Goal: Information Seeking & Learning: Learn about a topic

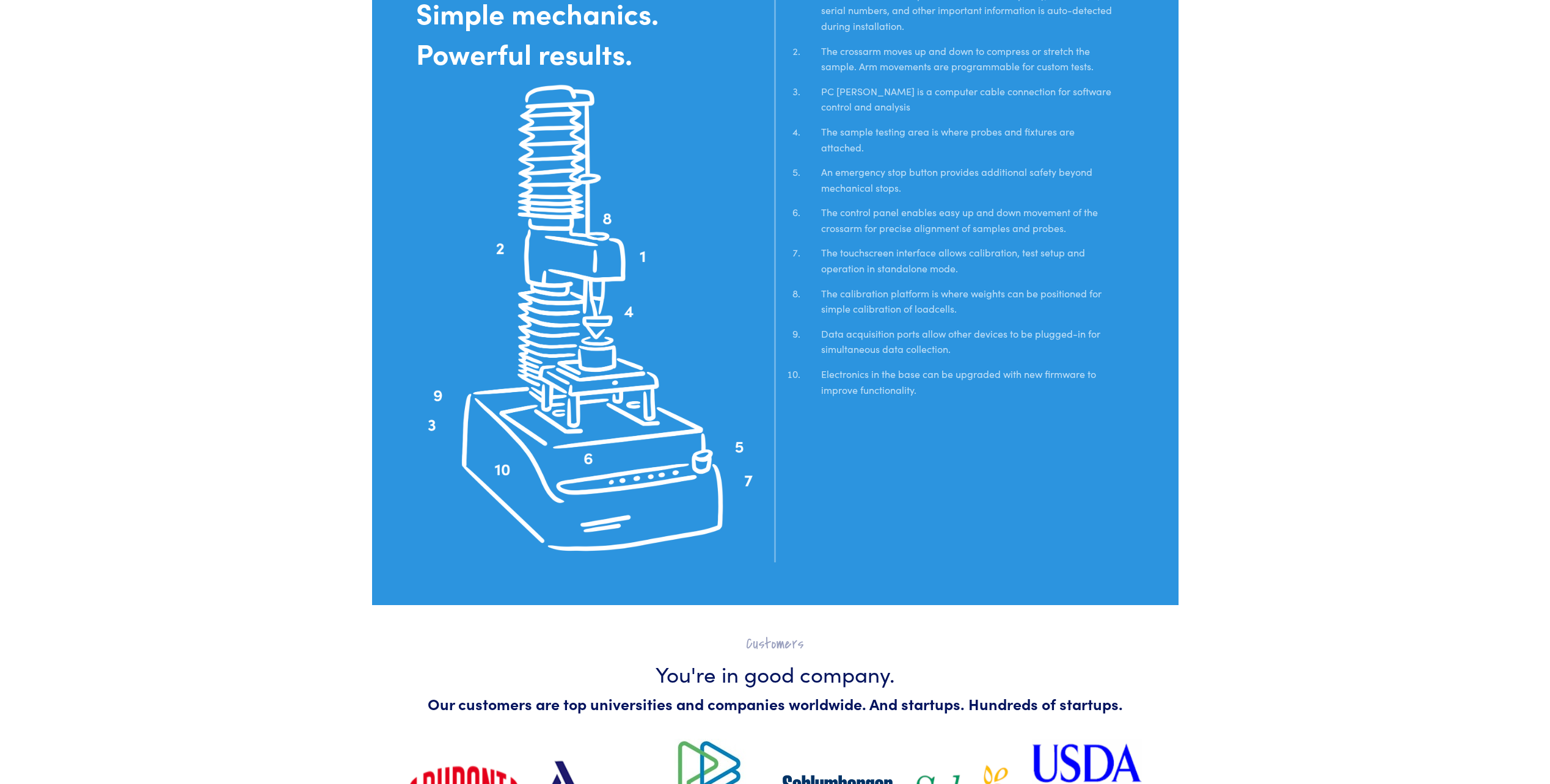
scroll to position [2687, 0]
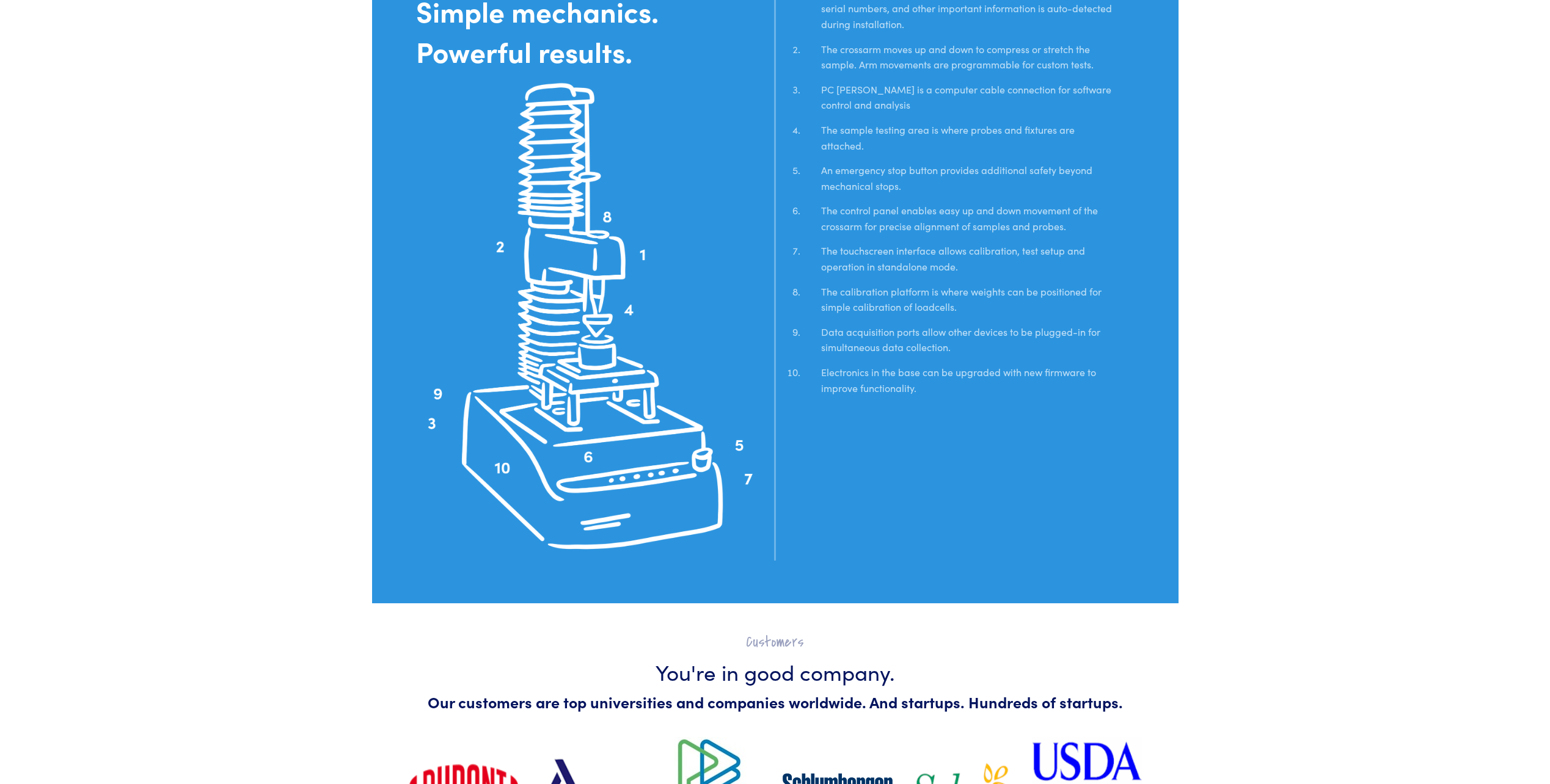
click at [607, 213] on img at bounding box center [591, 317] width 351 height 487
click at [643, 257] on img at bounding box center [591, 317] width 351 height 487
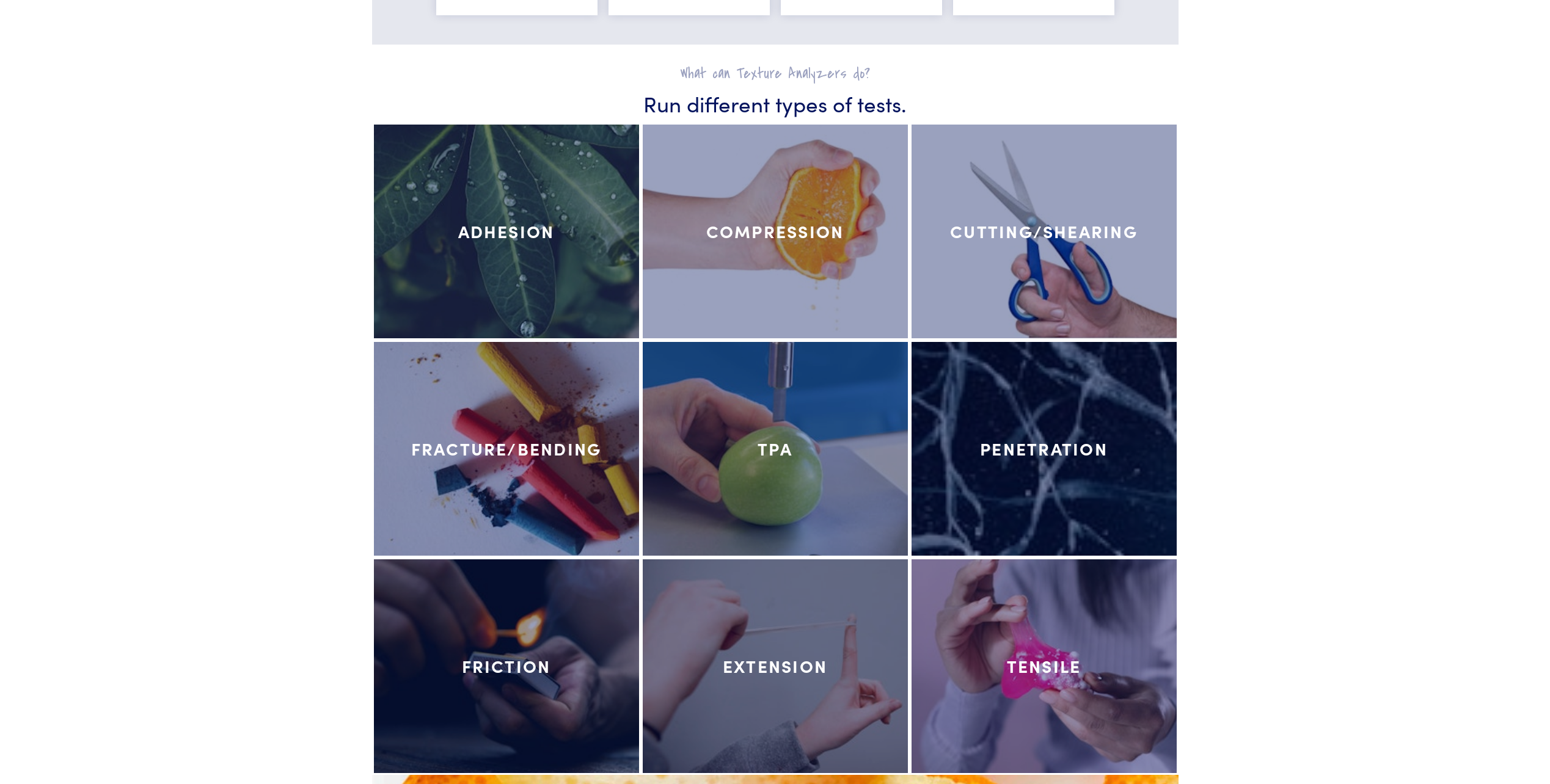
scroll to position [5376, 0]
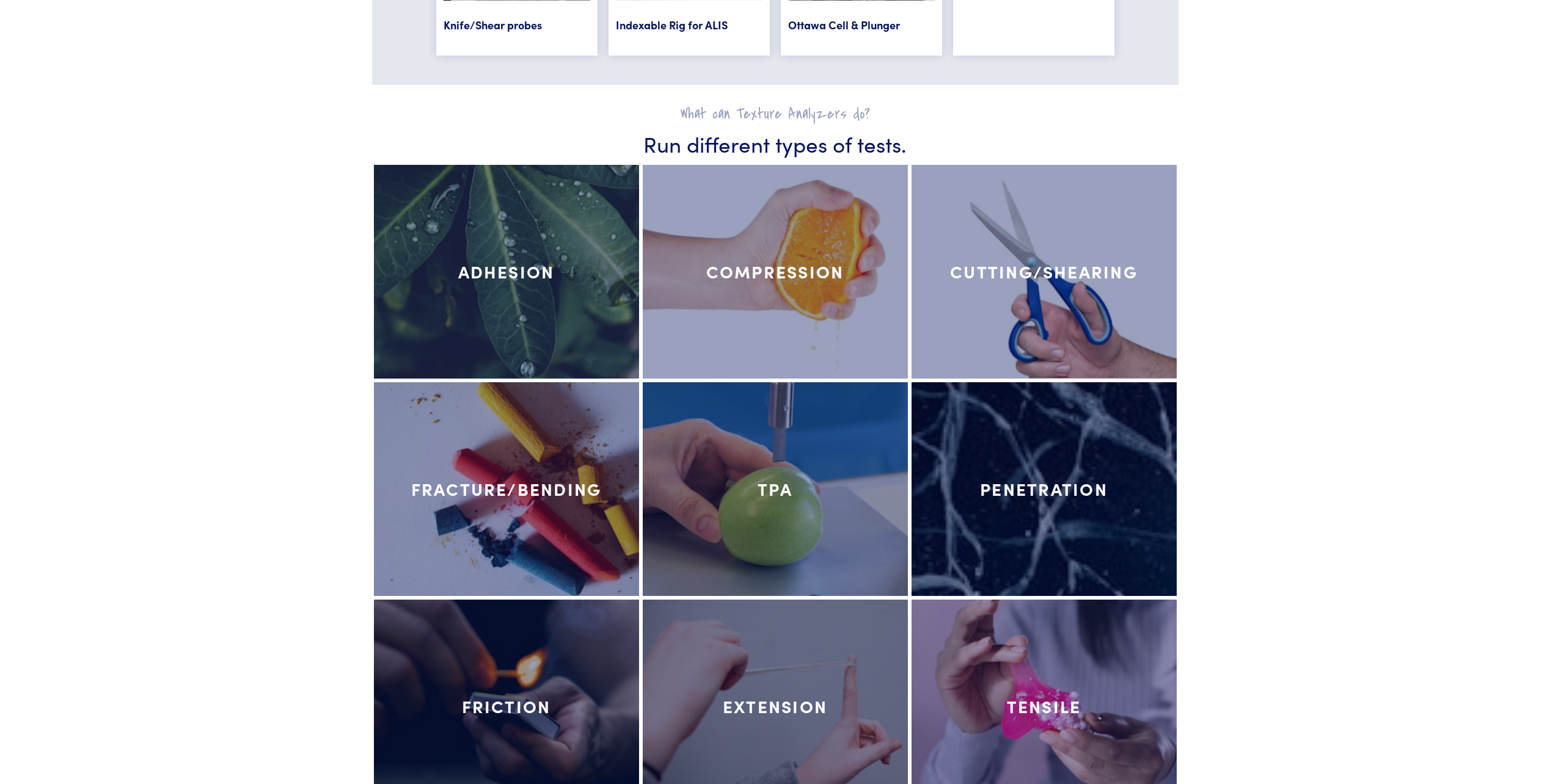
click at [552, 310] on div at bounding box center [506, 271] width 265 height 214
click at [517, 269] on h4 "Adhesion" at bounding box center [506, 272] width 96 height 21
click at [762, 285] on div at bounding box center [775, 271] width 265 height 214
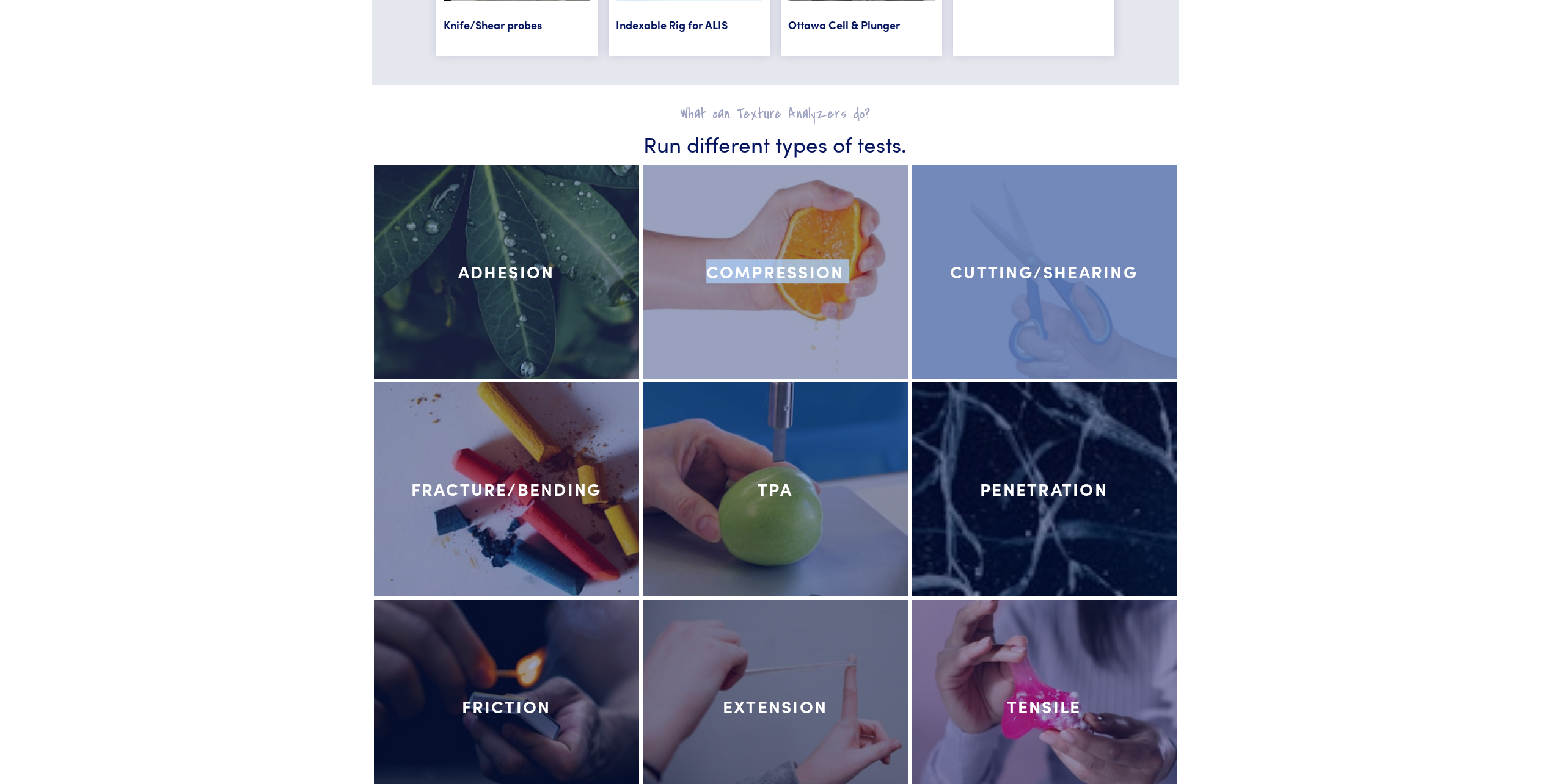
click at [949, 316] on div "Adhesion Compression Cutting/Shearing" at bounding box center [776, 271] width 807 height 217
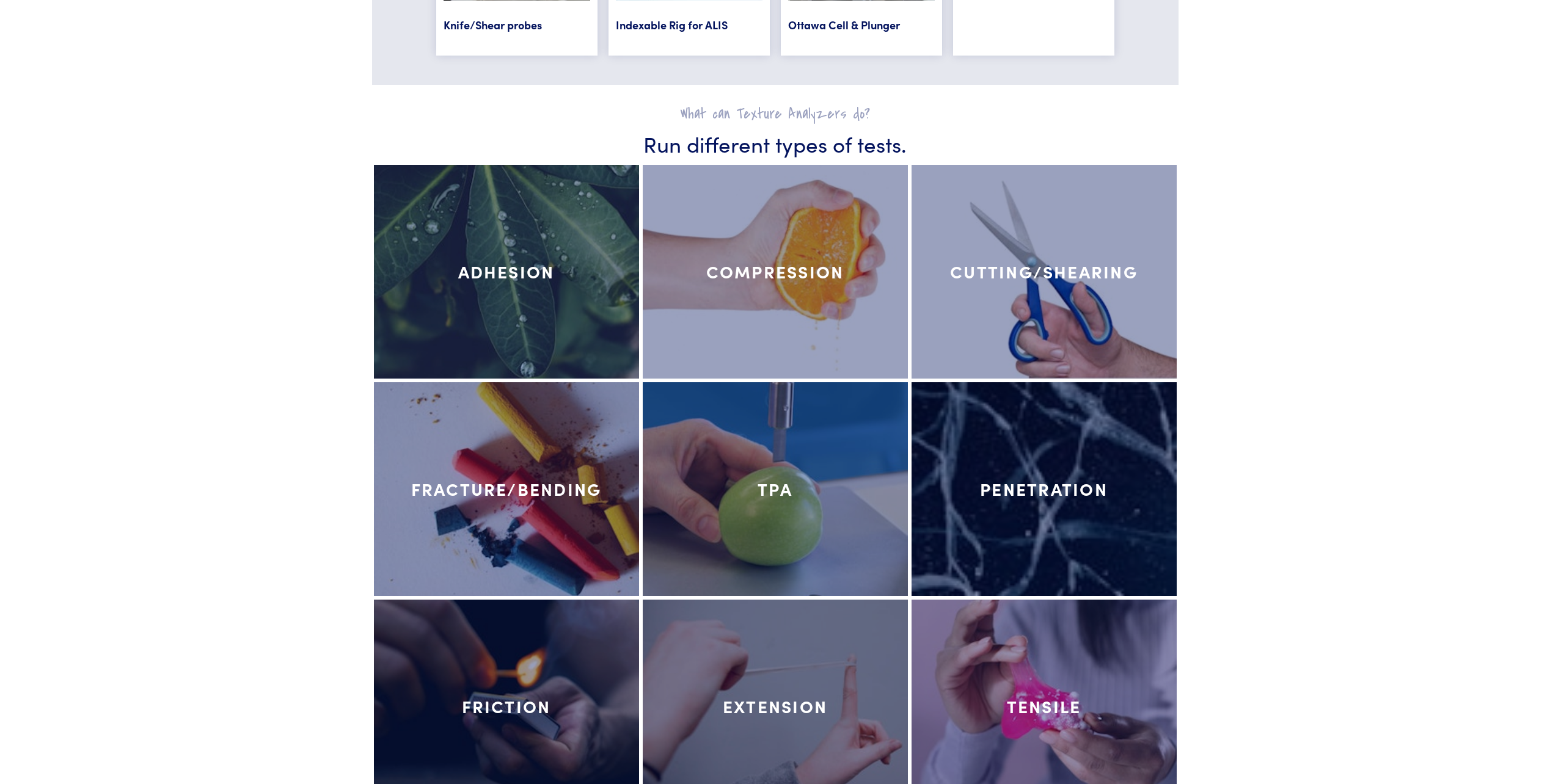
click at [1032, 262] on h4 "Cutting/Shearing" at bounding box center [1044, 272] width 188 height 21
click at [1031, 262] on h4 "Cutting/Shearing" at bounding box center [1044, 272] width 188 height 21
drag, startPoint x: 1031, startPoint y: 259, endPoint x: 1011, endPoint y: 273, distance: 24.4
click at [1011, 273] on h4 "Cutting/Shearing" at bounding box center [1044, 272] width 188 height 21
drag, startPoint x: 1025, startPoint y: 274, endPoint x: 992, endPoint y: 285, distance: 34.8
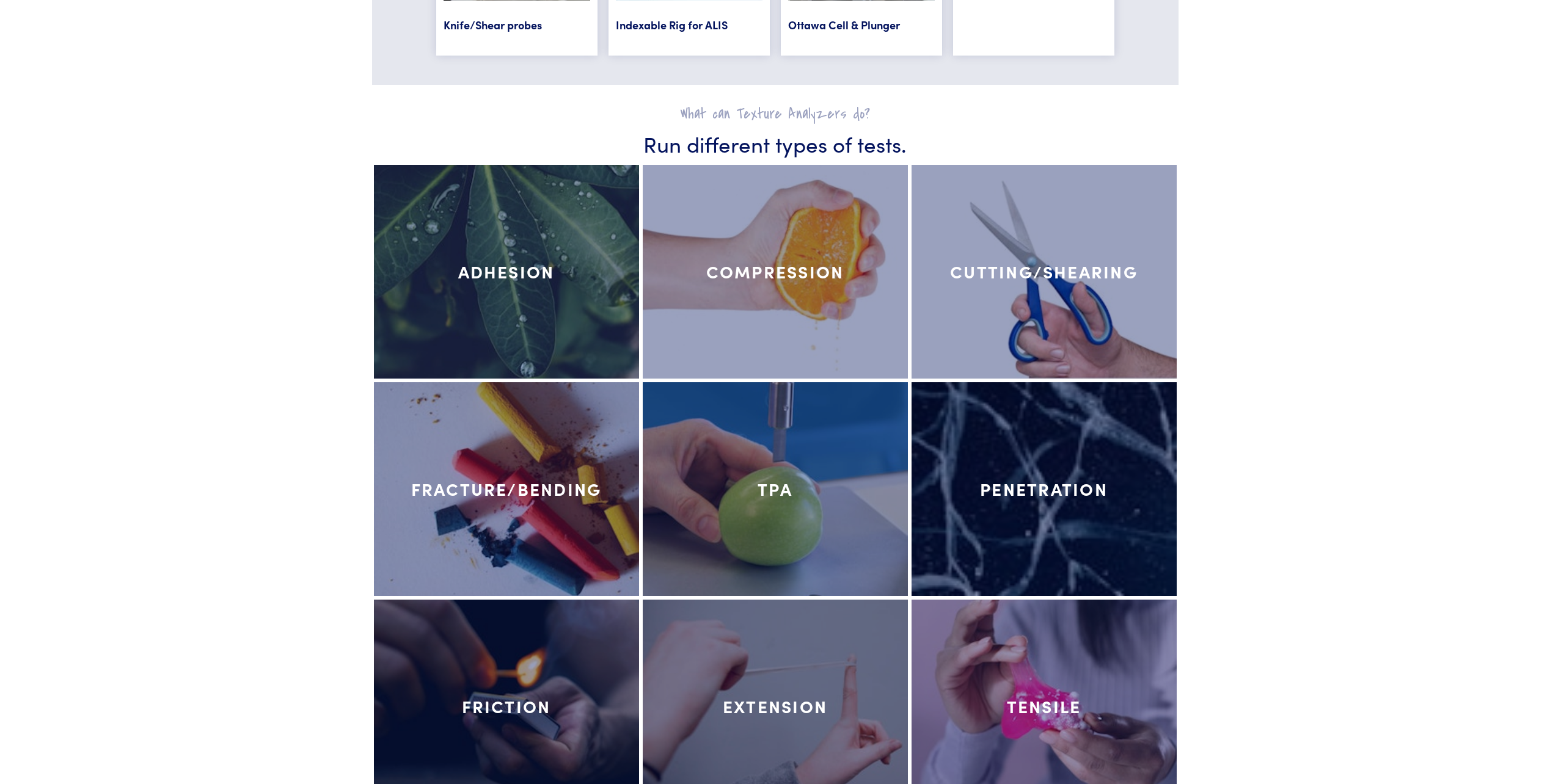
drag, startPoint x: 992, startPoint y: 285, endPoint x: 1469, endPoint y: 497, distance: 522.0
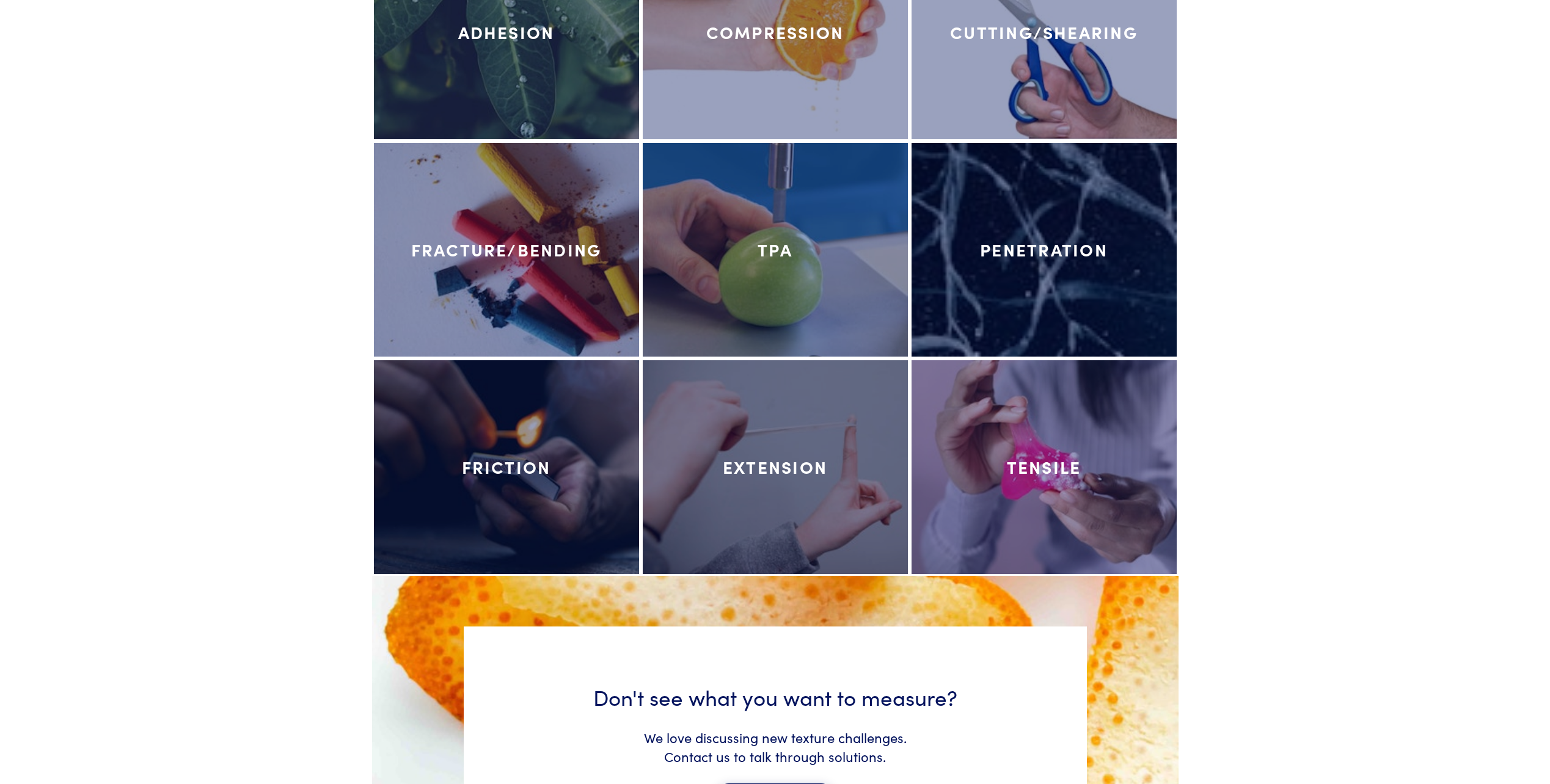
scroll to position [5804, 0]
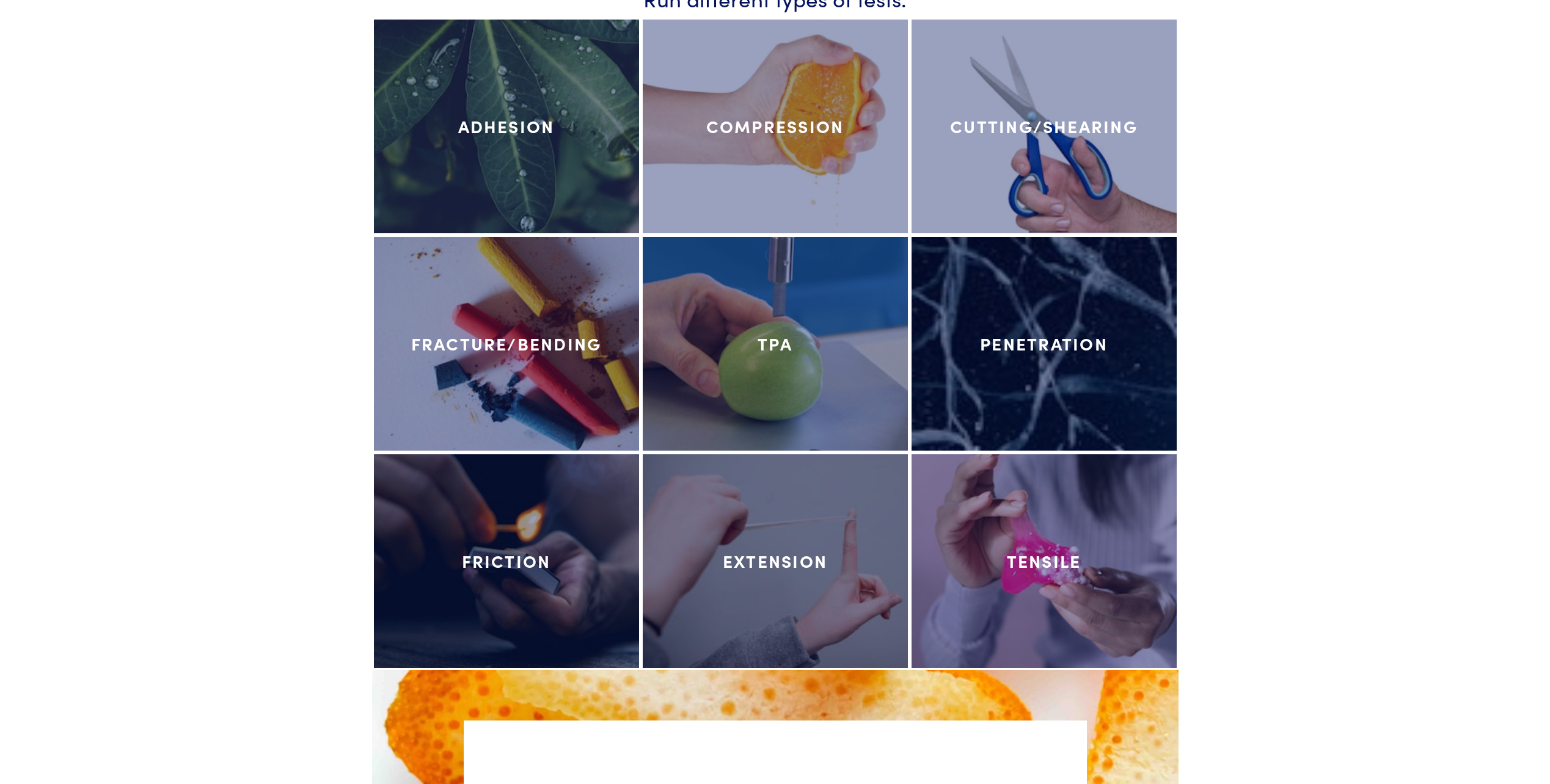
scroll to position [5474, 0]
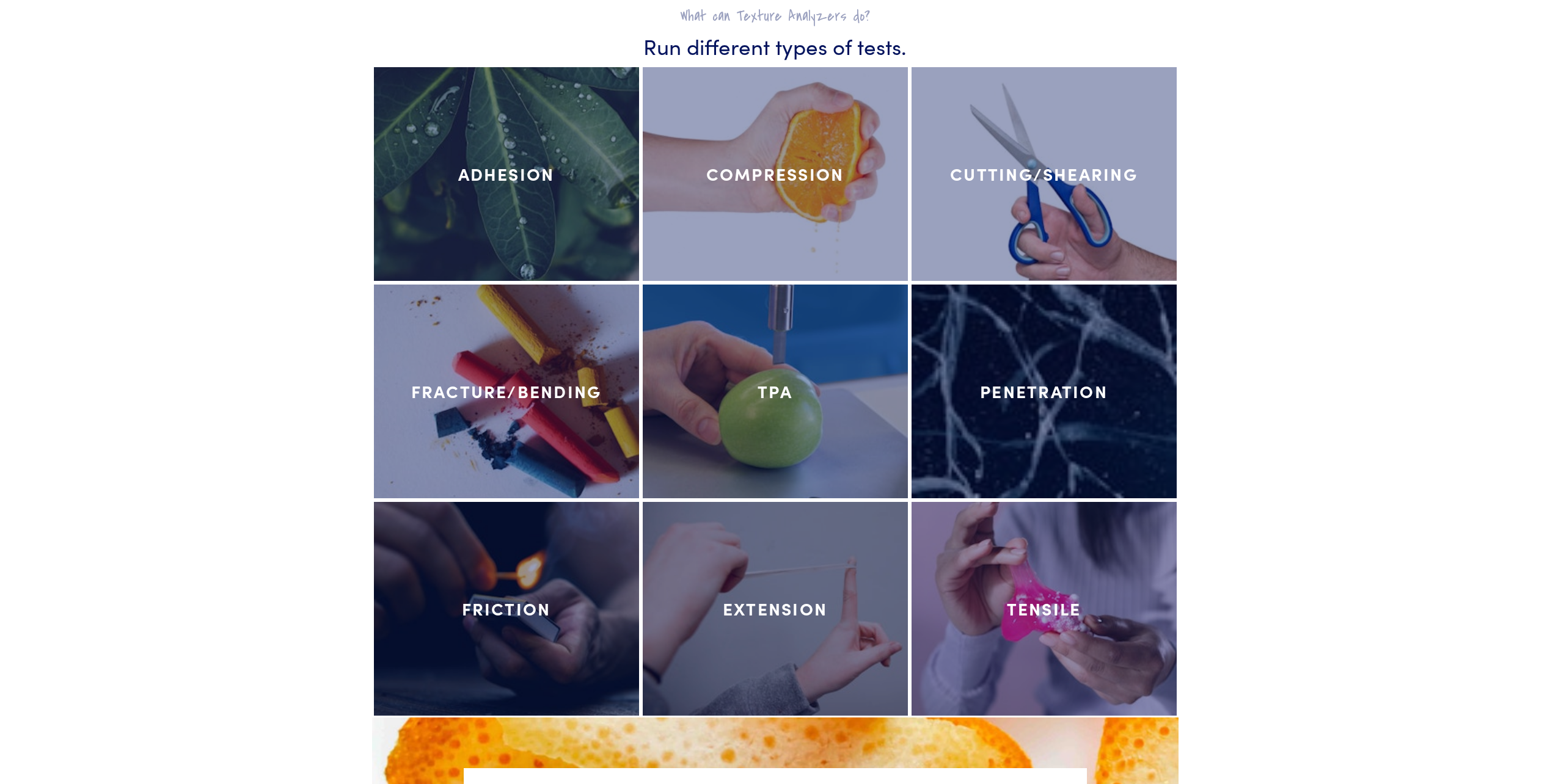
click at [796, 391] on div at bounding box center [775, 391] width 265 height 214
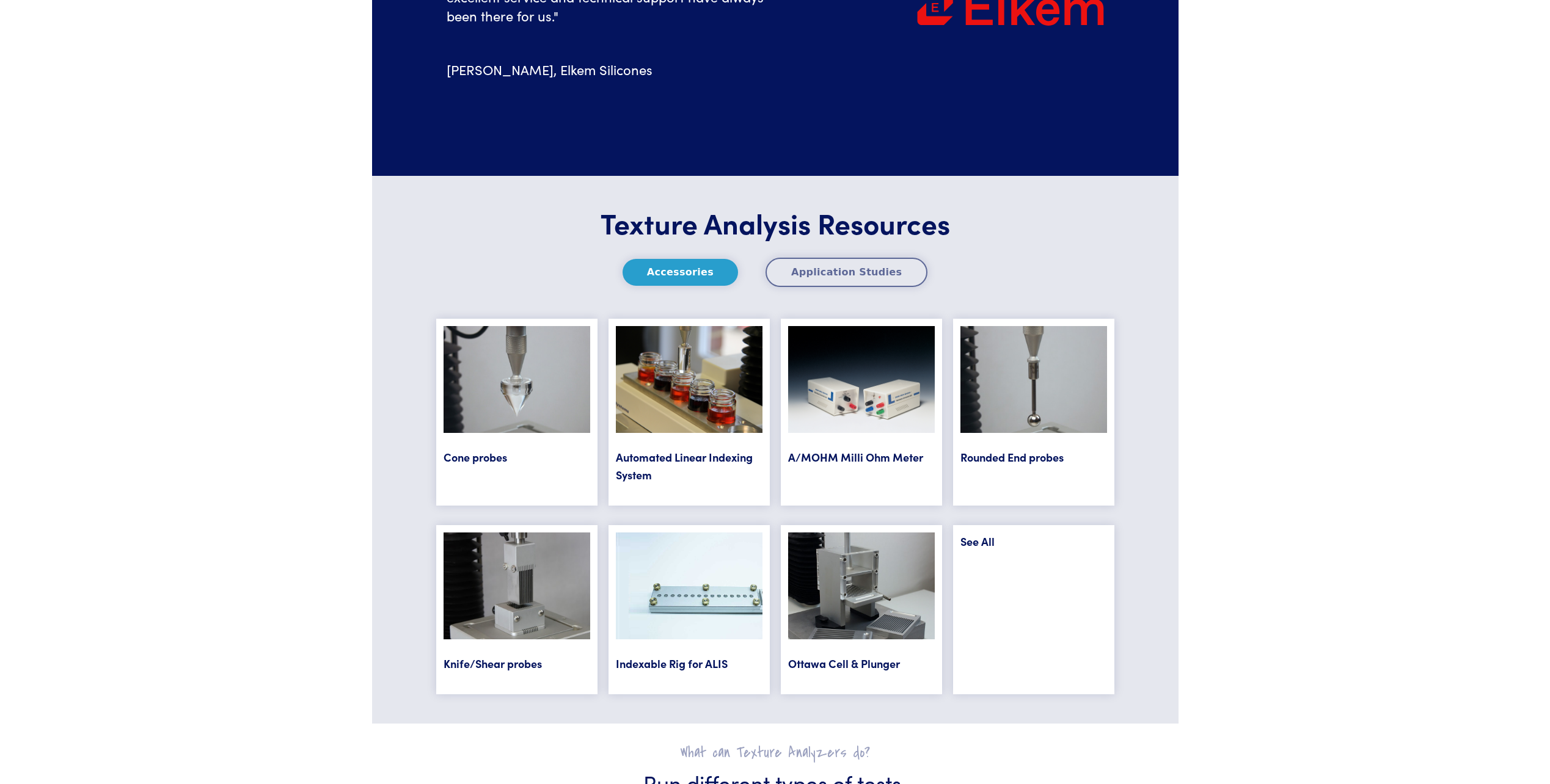
scroll to position [4619, 0]
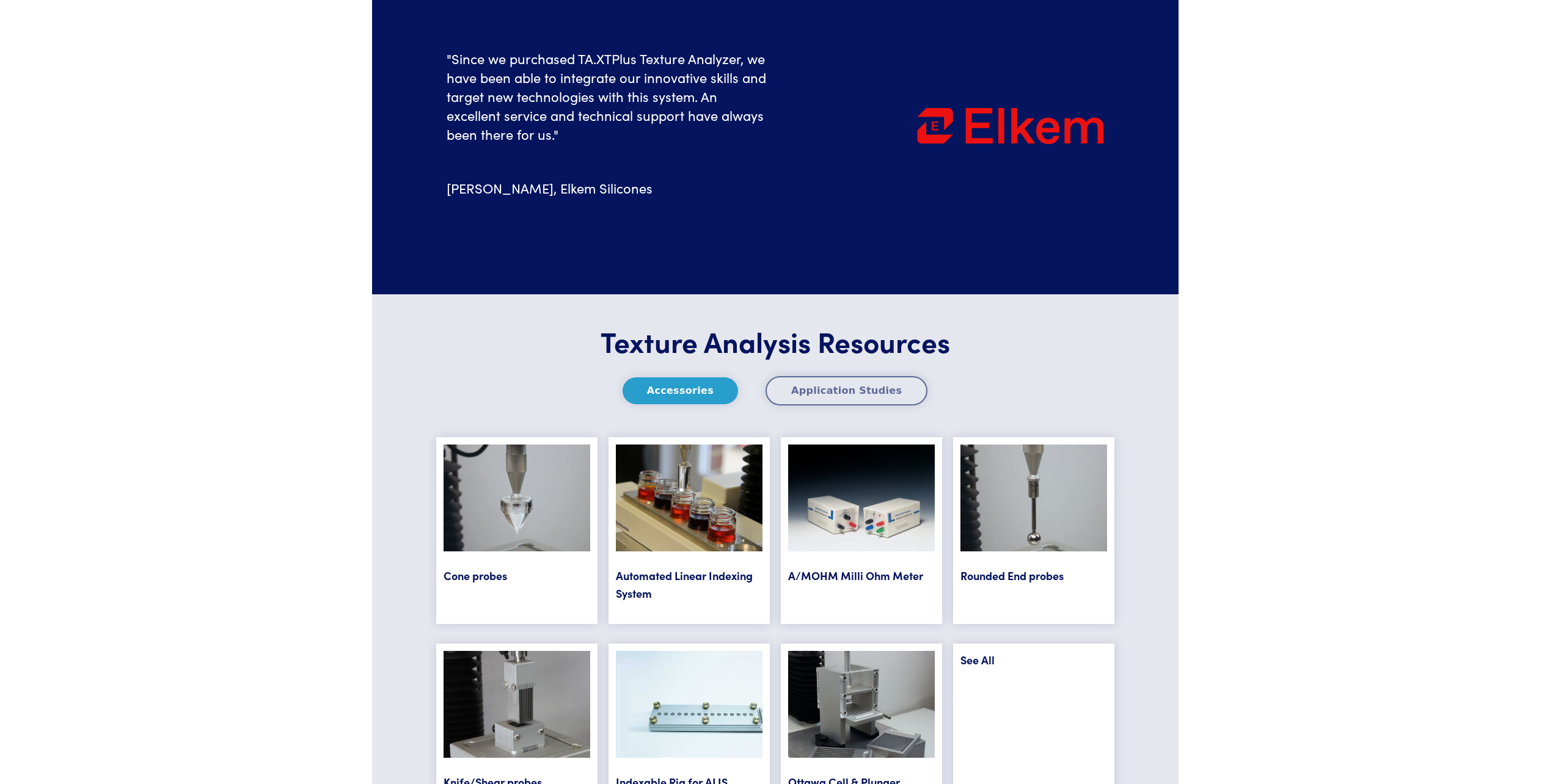
click at [836, 391] on button "Application Studies" at bounding box center [846, 391] width 162 height 29
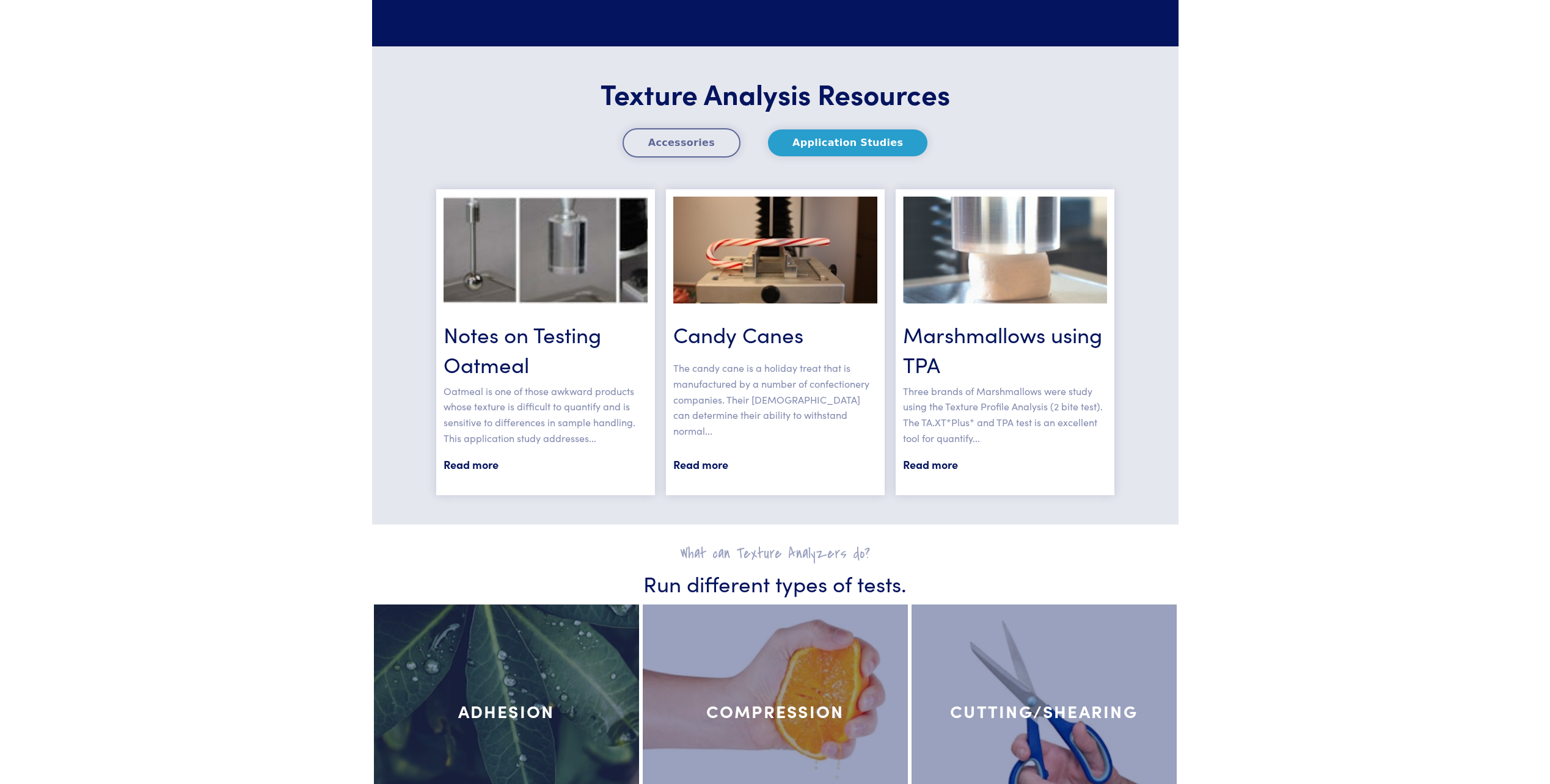
scroll to position [4680, 0]
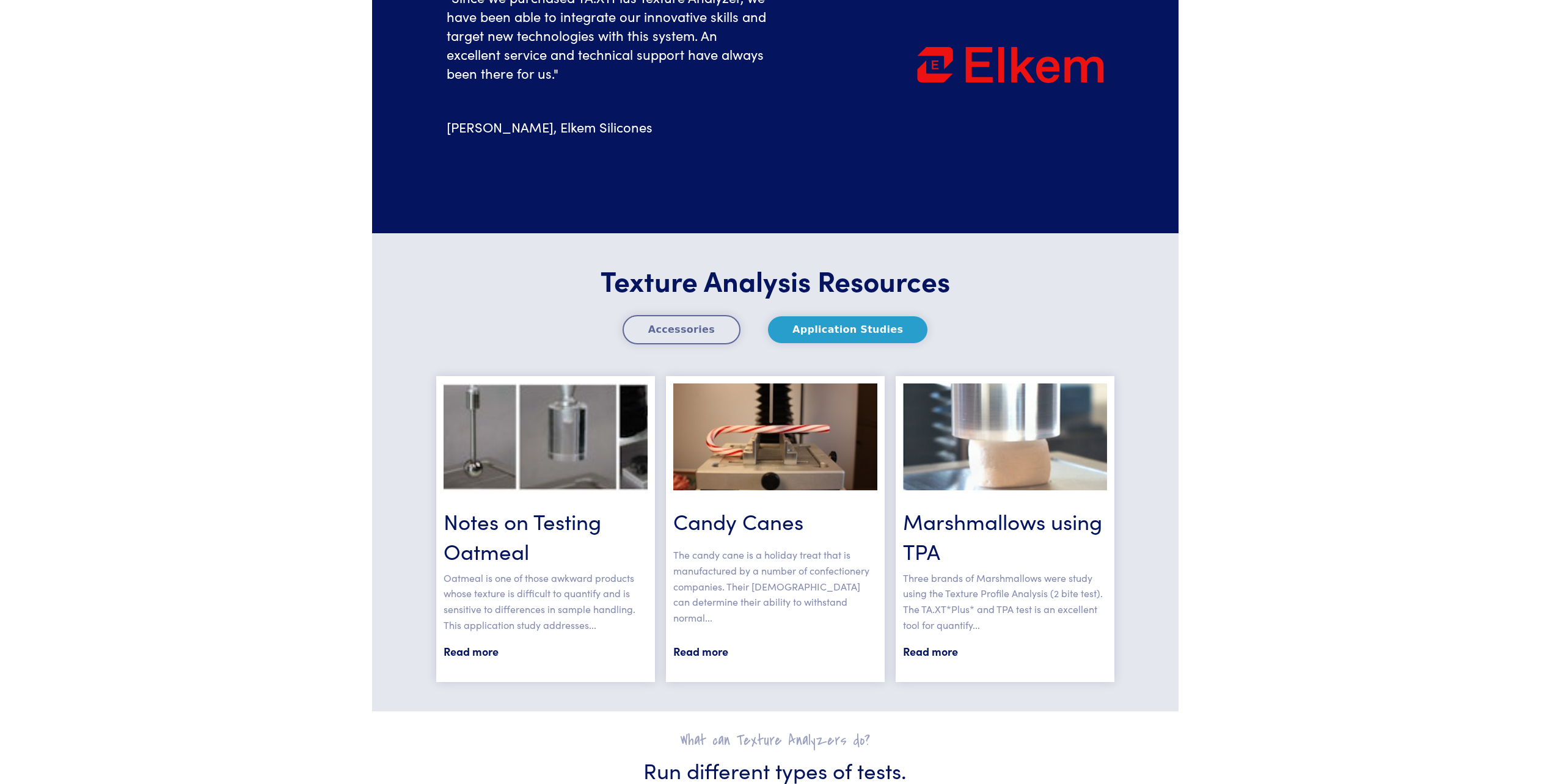
click at [951, 651] on link "Read more" at bounding box center [1005, 651] width 204 height 18
